Goal: Leave review/rating: Share an evaluation or opinion about a product, service, or content

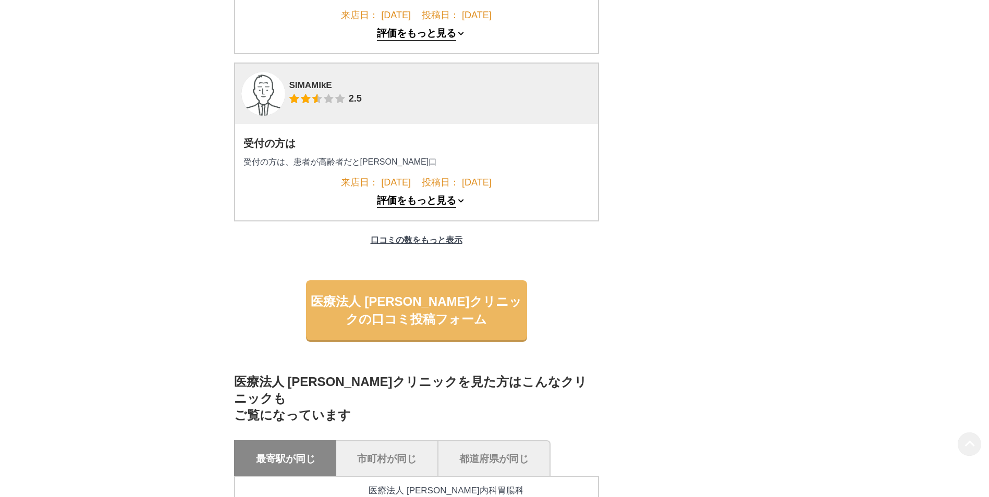
scroll to position [1407, 0]
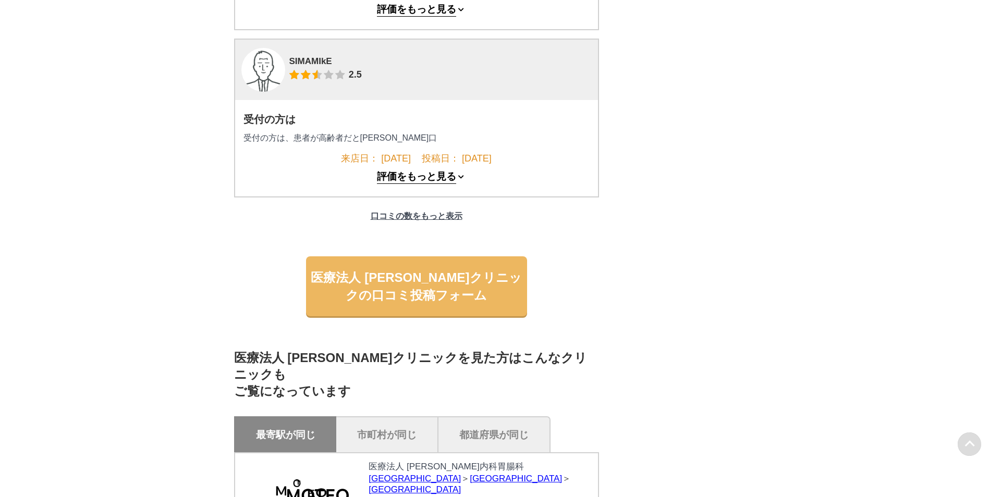
click at [425, 17] on button "評価をもっと見る" at bounding box center [416, 10] width 79 height 13
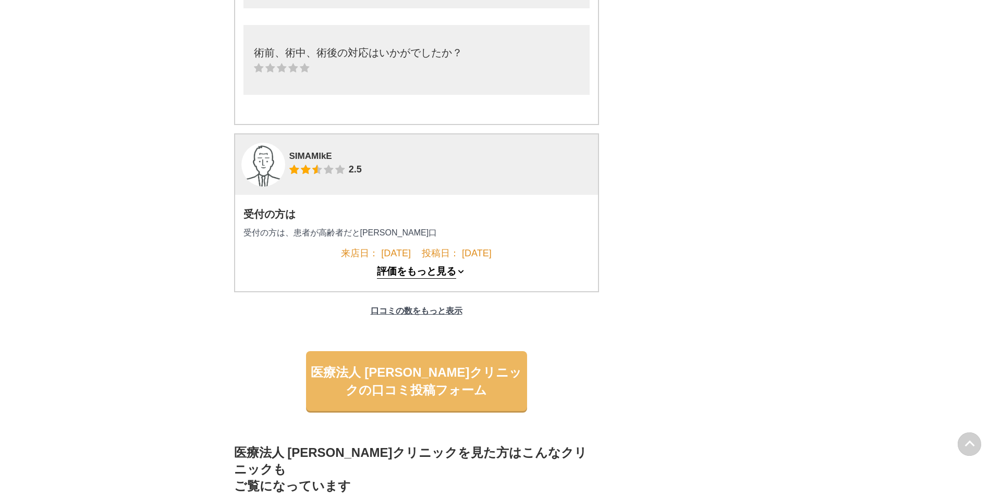
scroll to position [1929, 0]
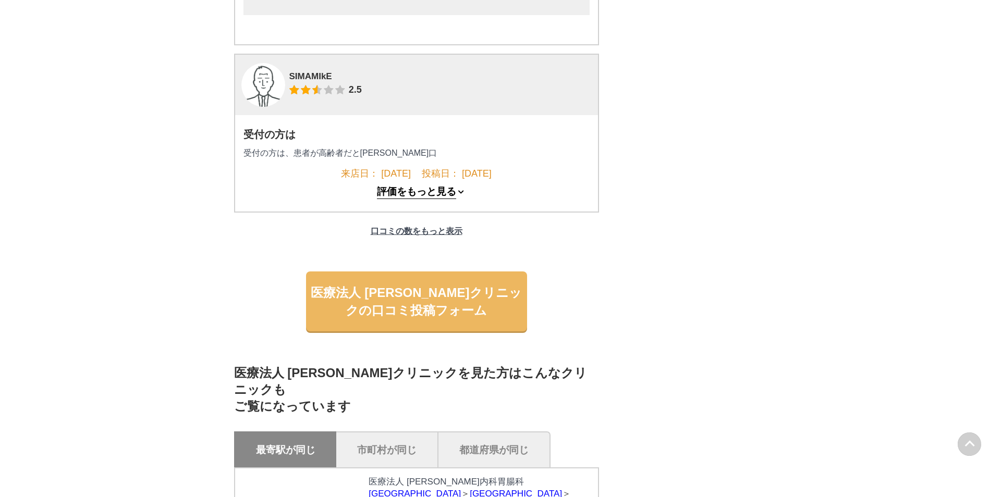
click at [440, 199] on button "評価をもっと見る" at bounding box center [416, 192] width 79 height 13
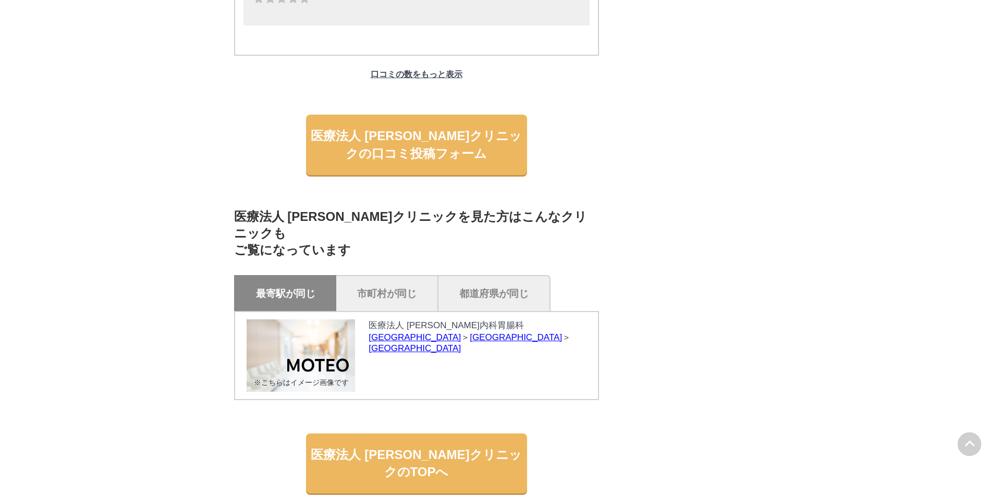
scroll to position [2710, 0]
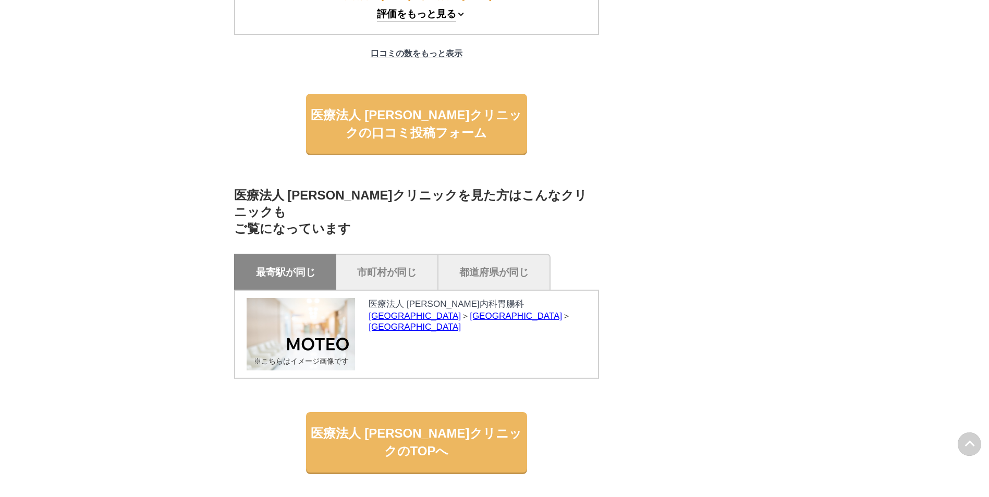
scroll to position [2815, 0]
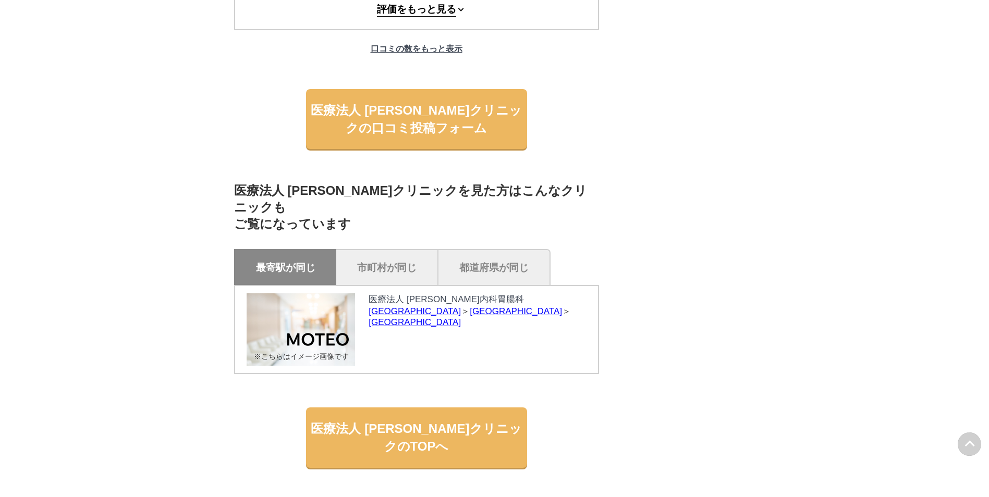
click at [419, 60] on p "口コミの数をもっと表示" at bounding box center [416, 49] width 102 height 21
drag, startPoint x: 419, startPoint y: 208, endPoint x: 395, endPoint y: 205, distance: 24.6
click at [395, 60] on p "口コミの数をもっと表示" at bounding box center [416, 49] width 102 height 21
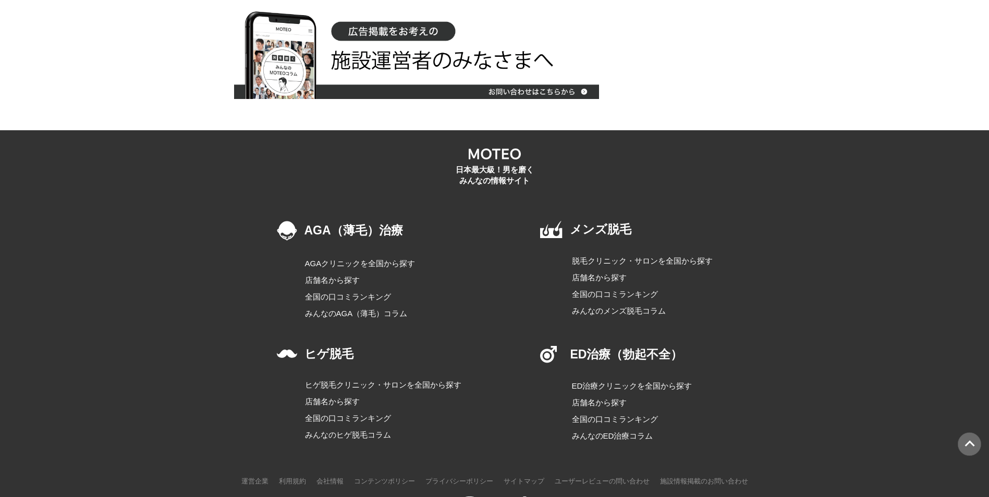
scroll to position [0, 0]
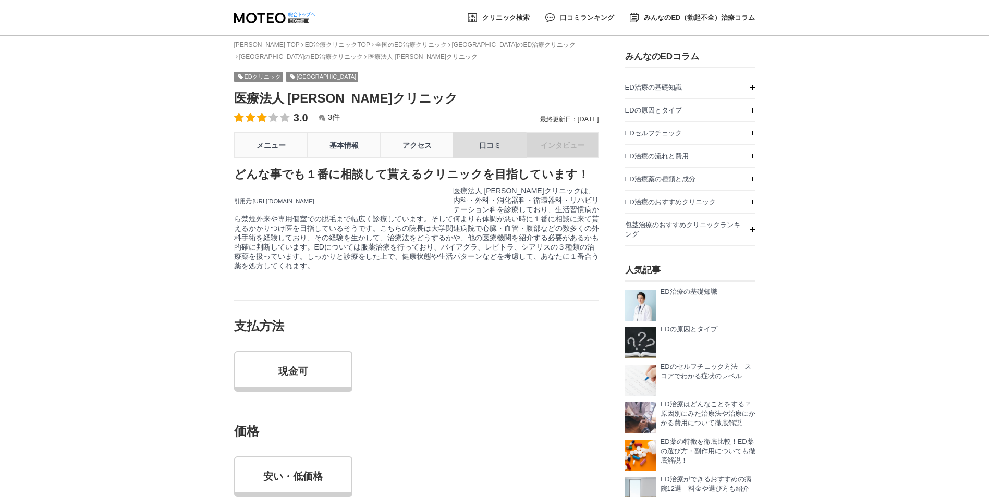
click at [492, 150] on link "口コミ" at bounding box center [489, 145] width 73 height 26
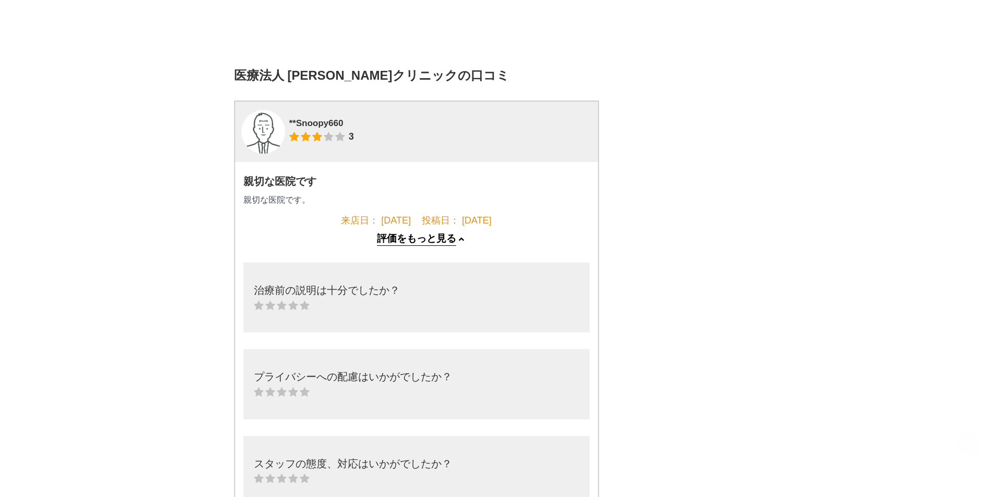
scroll to position [1341, 0]
